Goal: Transaction & Acquisition: Purchase product/service

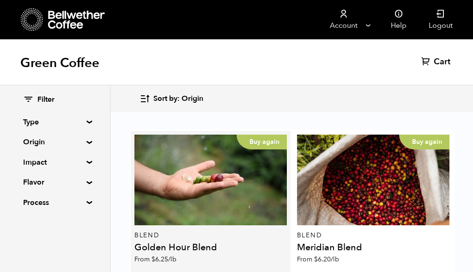
scroll to position [48, 0]
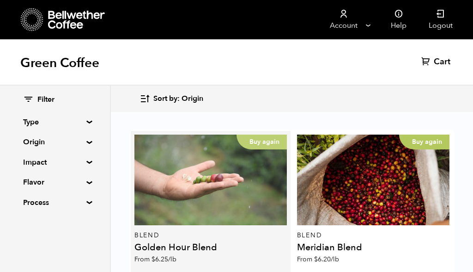
click at [218, 143] on div "Buy again" at bounding box center [211, 180] width 153 height 91
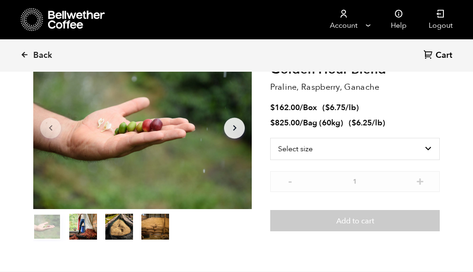
scroll to position [84, 0]
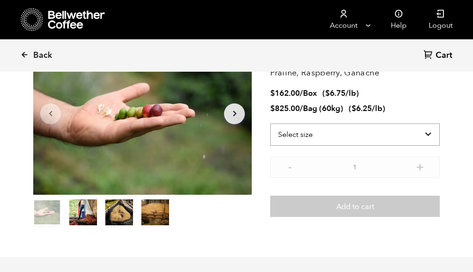
select select "bag-3"
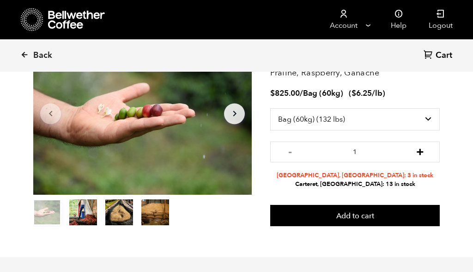
click at [422, 150] on button "+" at bounding box center [421, 150] width 12 height 9
type input "4"
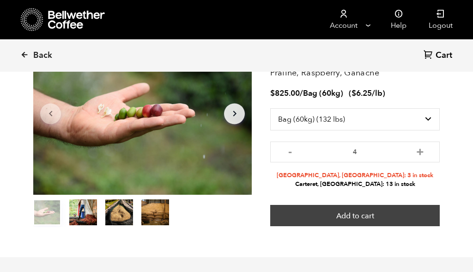
click at [397, 218] on button "Add to cart" at bounding box center [355, 215] width 170 height 21
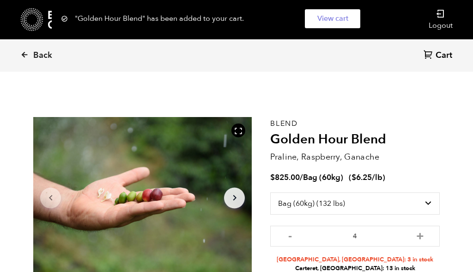
scroll to position [0, 0]
click at [46, 50] on span "Back" at bounding box center [42, 55] width 19 height 11
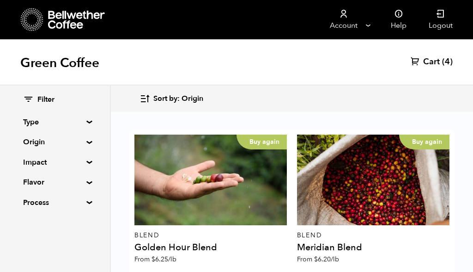
scroll to position [17, 0]
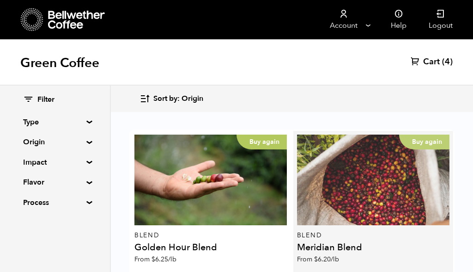
click at [359, 135] on div "Buy again" at bounding box center [373, 180] width 153 height 91
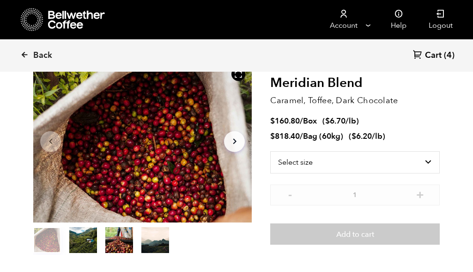
scroll to position [59, 0]
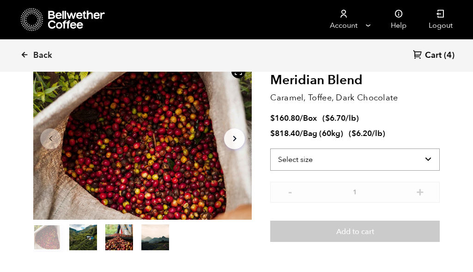
select select "bag-3"
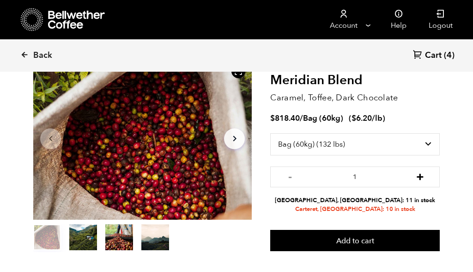
click at [420, 177] on button "+" at bounding box center [421, 175] width 12 height 9
type input "3"
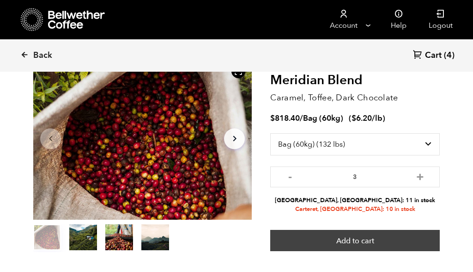
click at [394, 243] on button "Add to cart" at bounding box center [355, 240] width 170 height 21
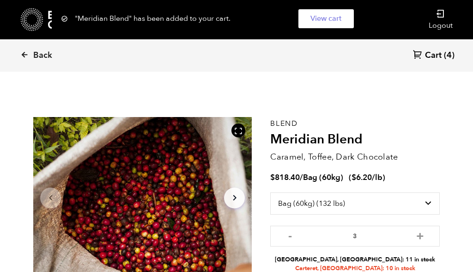
scroll to position [0, 0]
